Goal: Transaction & Acquisition: Purchase product/service

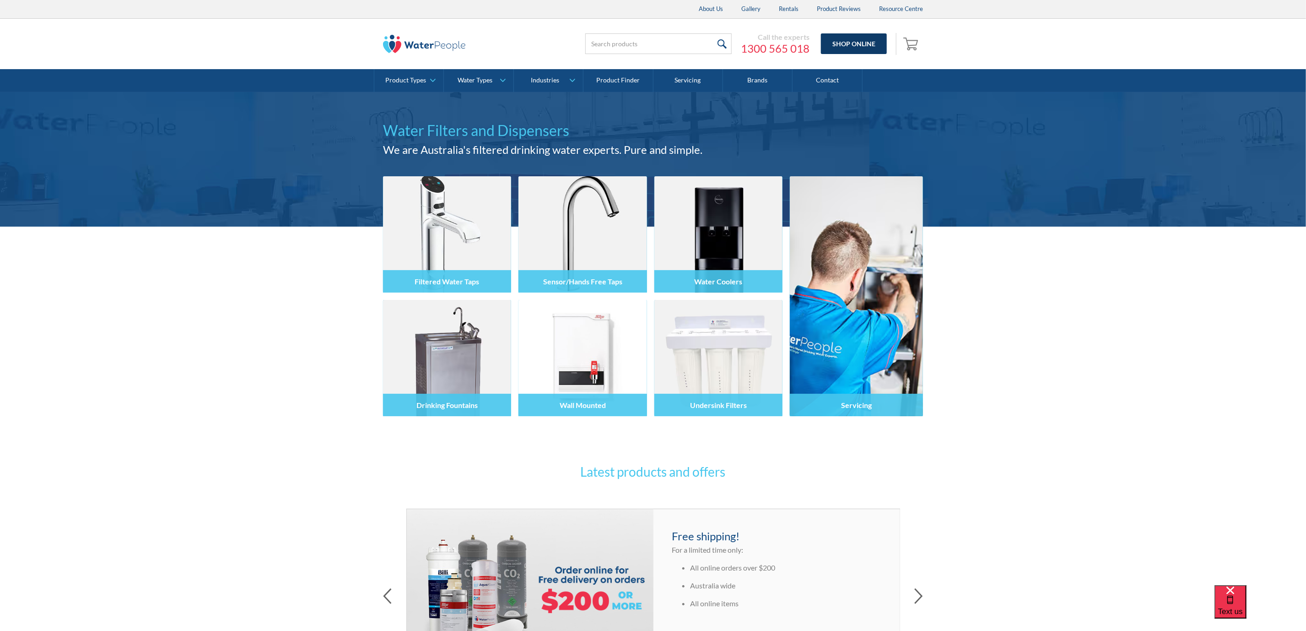
click at [843, 47] on link "Shop Online" at bounding box center [854, 43] width 66 height 21
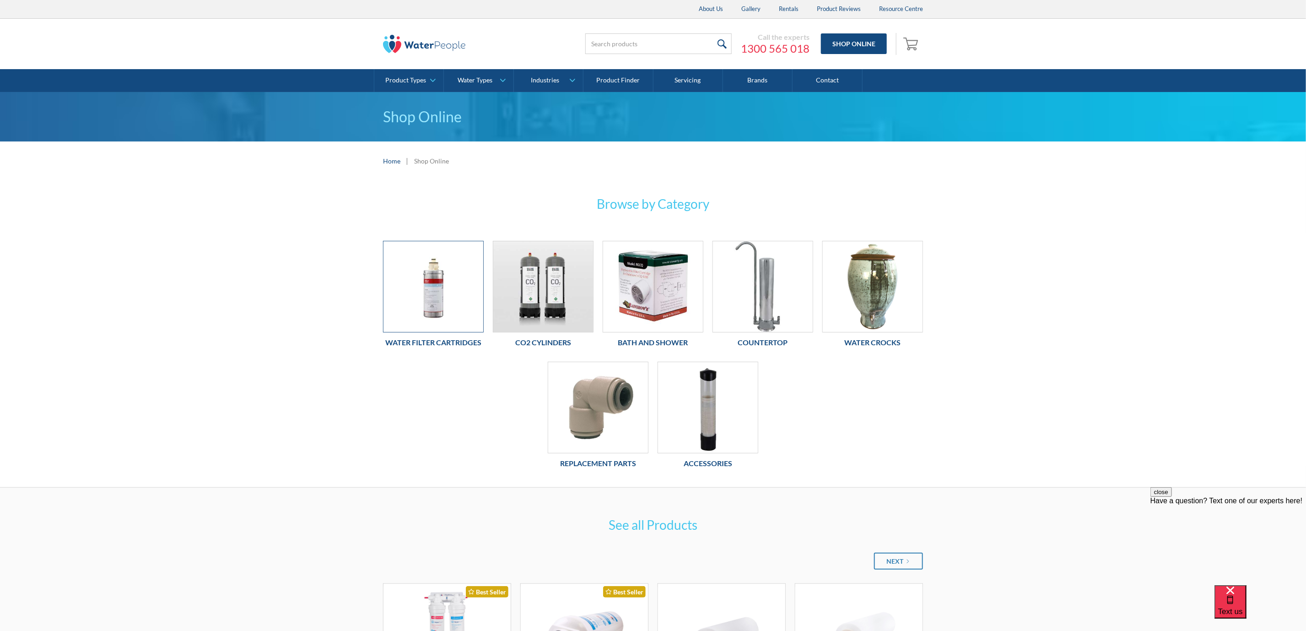
click at [433, 286] on img at bounding box center [433, 286] width 100 height 91
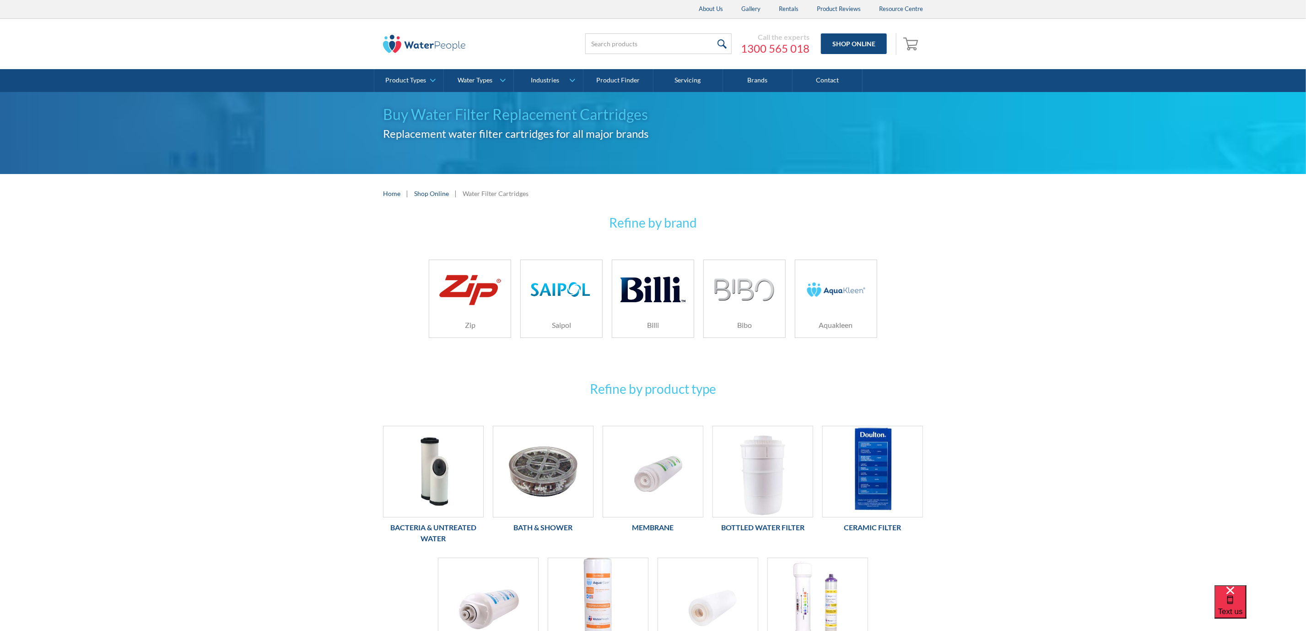
click at [652, 302] on img at bounding box center [652, 289] width 65 height 43
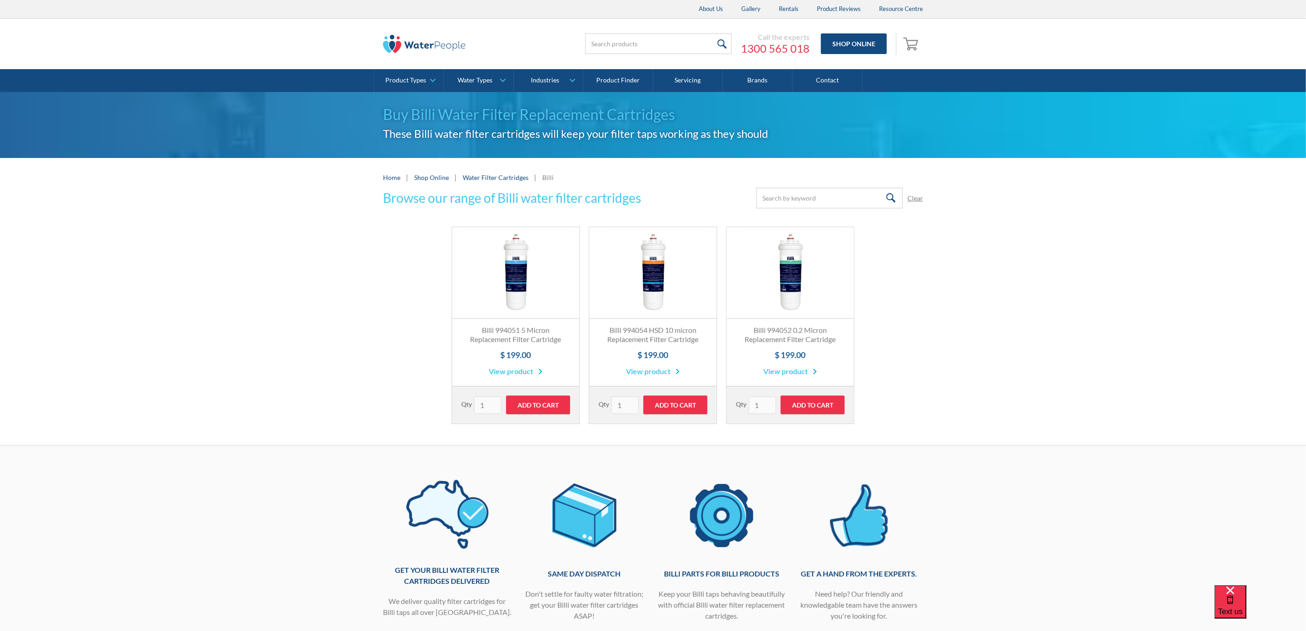
click at [797, 276] on link "Fits All Brands Best Seller" at bounding box center [790, 273] width 127 height 92
